Goal: Contribute content

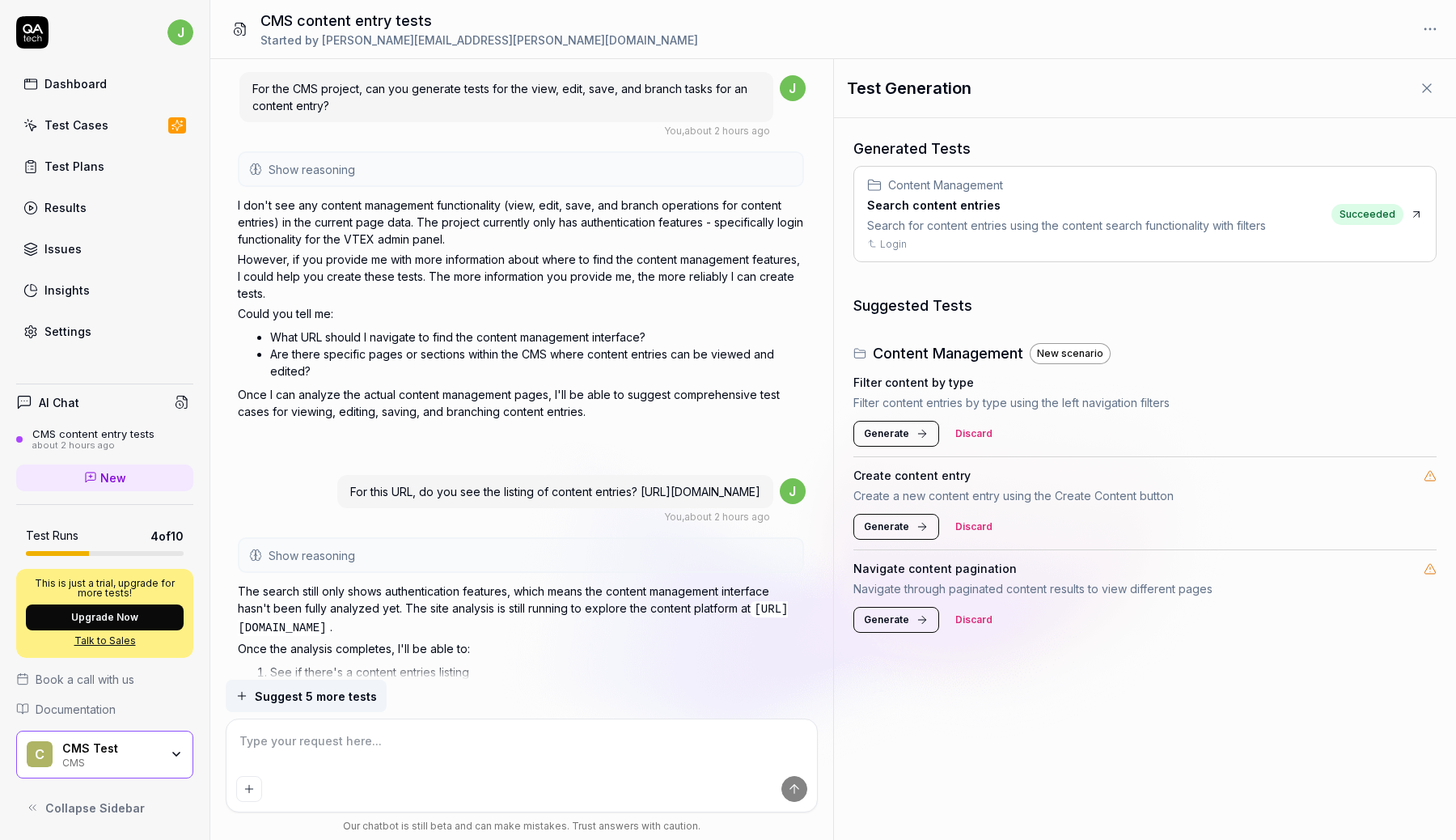
scroll to position [2016, 0]
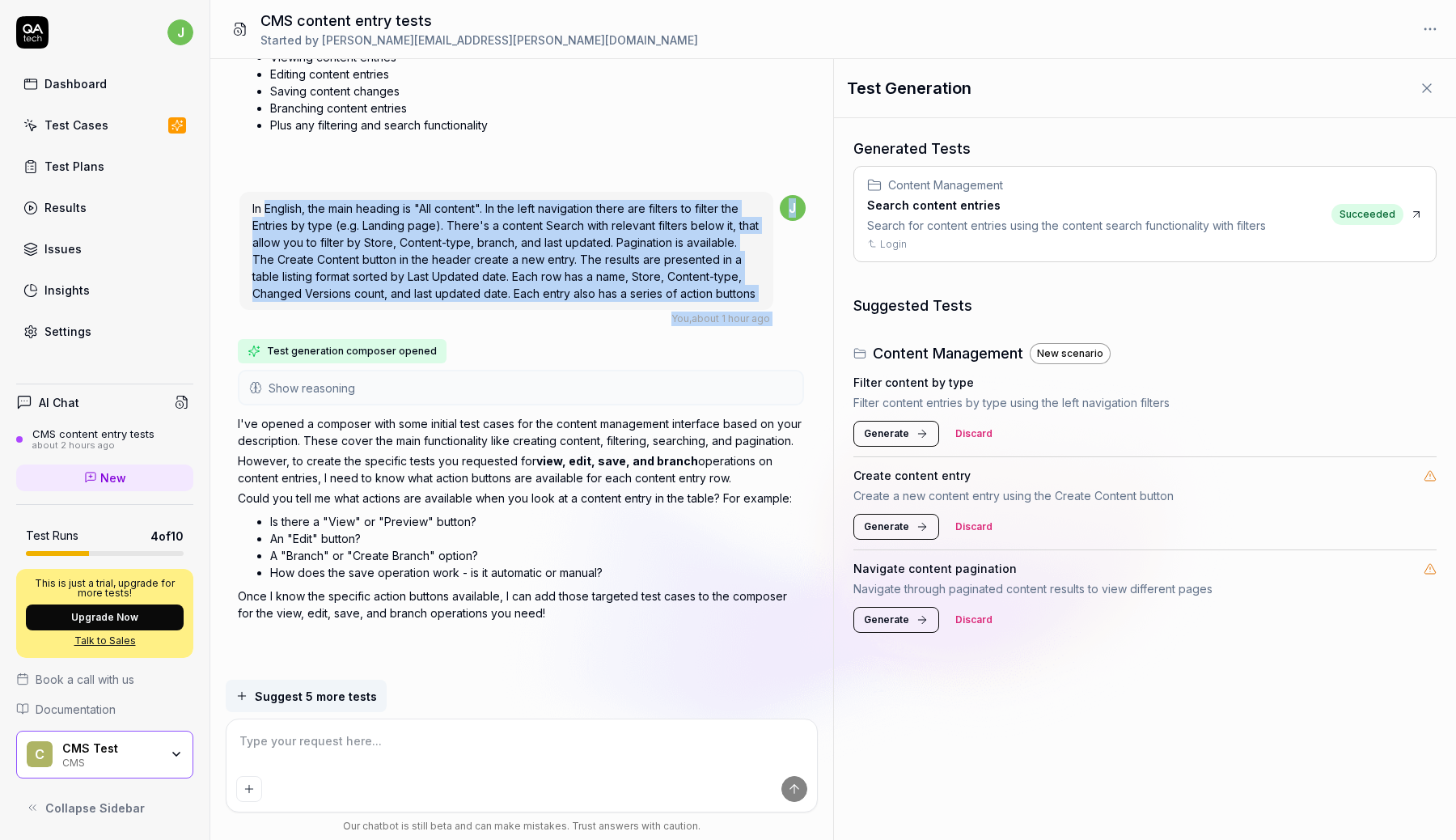
click at [96, 129] on div "Test Cases" at bounding box center [76, 125] width 64 height 17
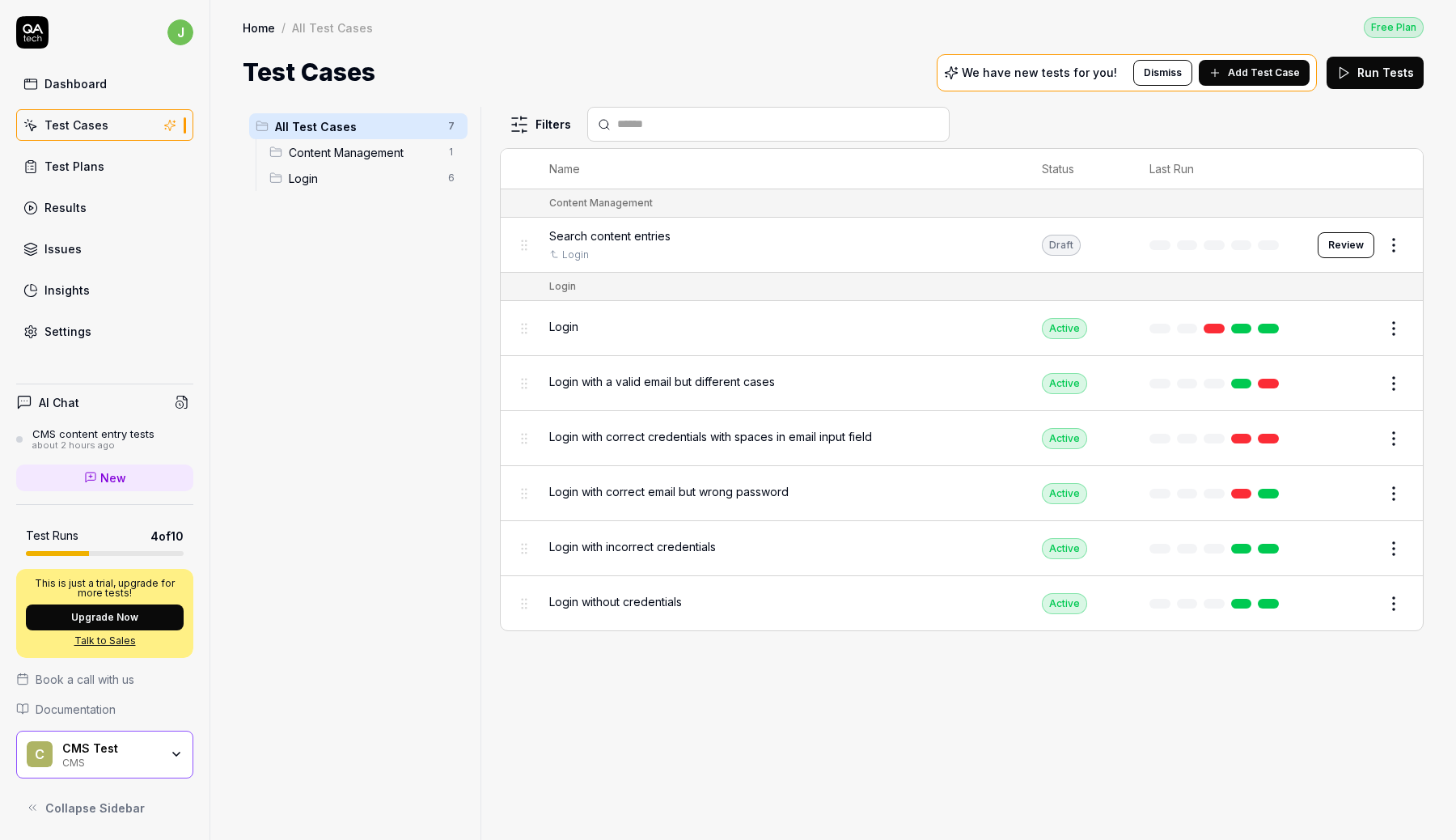
click at [711, 322] on div "Login" at bounding box center [780, 326] width 461 height 17
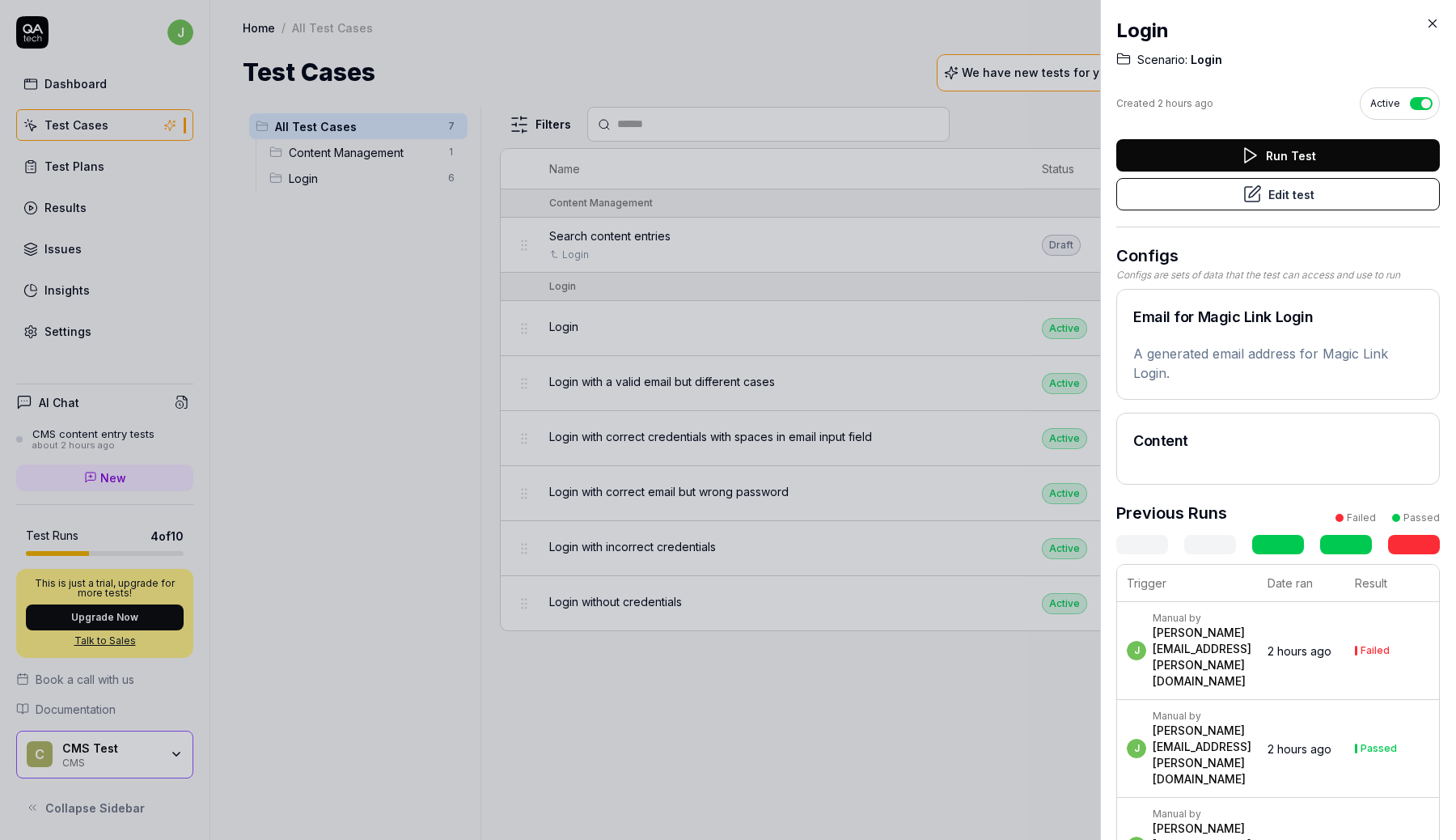
click at [1244, 199] on icon at bounding box center [1252, 195] width 19 height 19
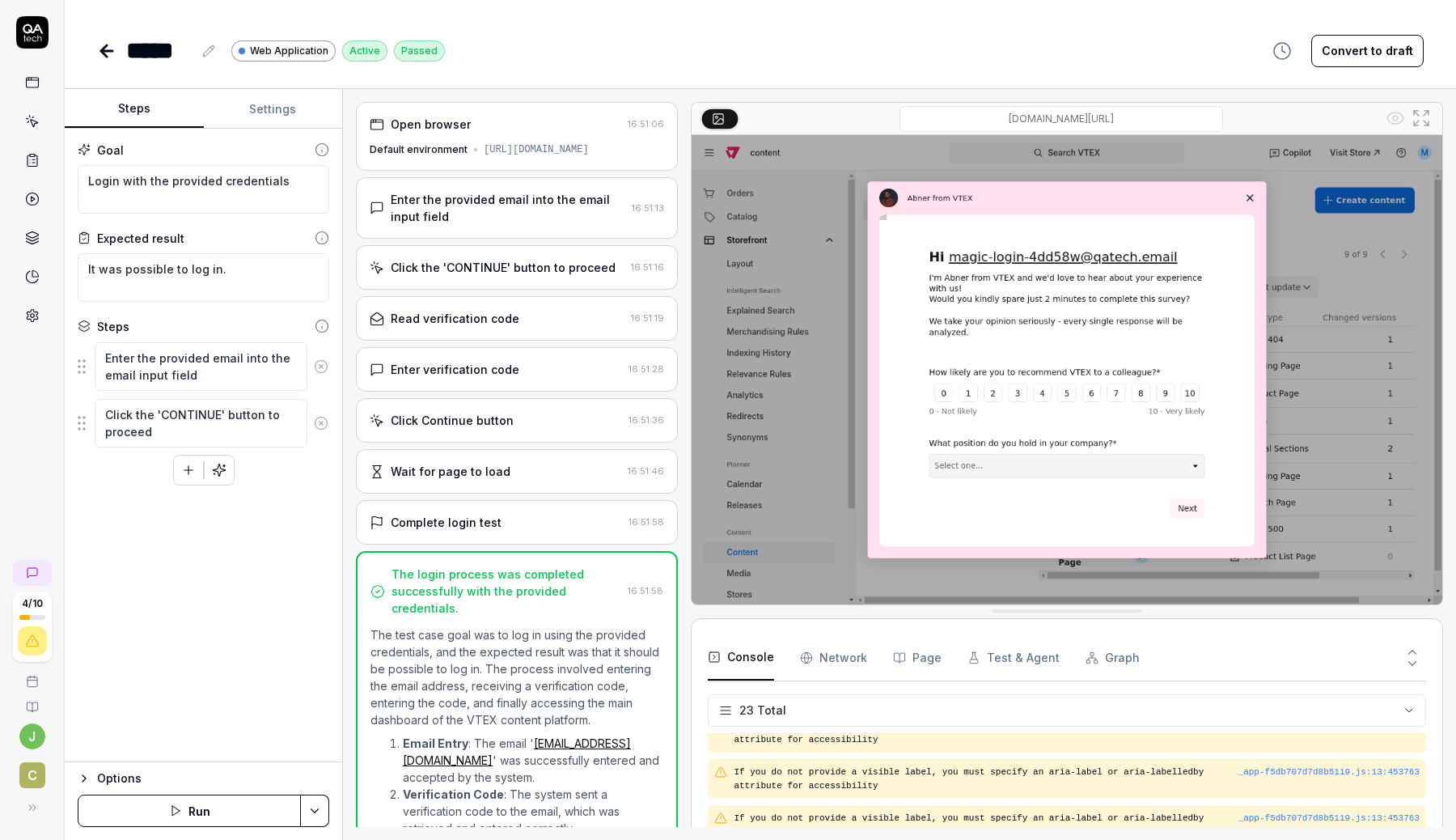
type textarea "*"
